Goal: Transaction & Acquisition: Purchase product/service

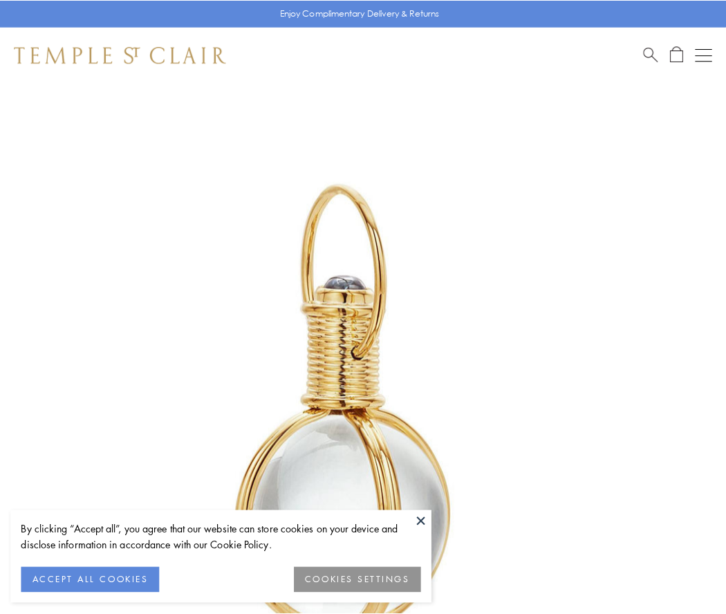
scroll to position [361, 0]
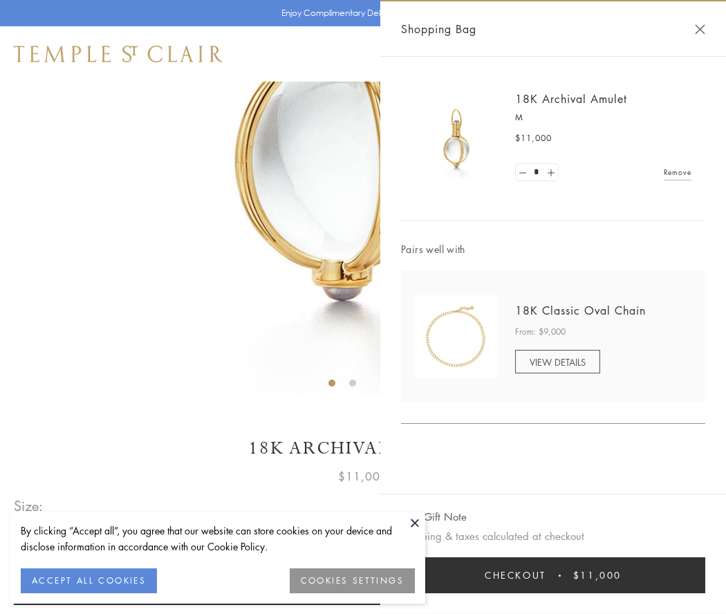
click at [553, 575] on button "Checkout $11,000" at bounding box center [553, 576] width 304 height 36
